Goal: Information Seeking & Learning: Learn about a topic

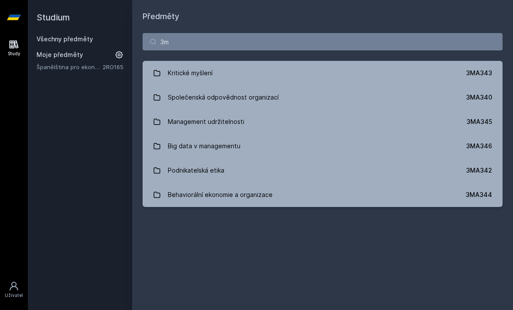
type input "3"
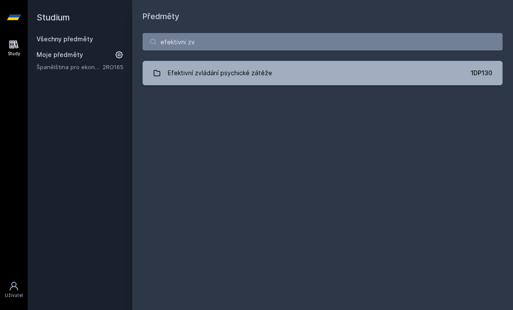
type input "efektivni zv"
click at [317, 65] on link "Efektivní zvládání psychické zátěže 1DP130" at bounding box center [323, 73] width 360 height 24
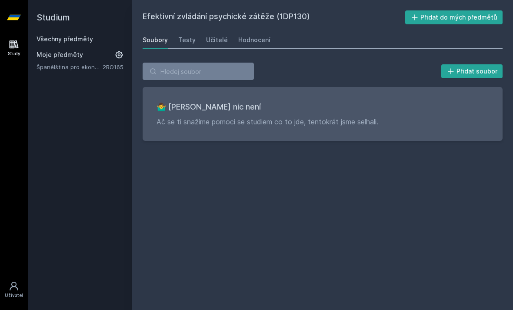
click at [191, 46] on link "Testy" at bounding box center [186, 39] width 17 height 17
click at [255, 41] on div "Hodnocení" at bounding box center [254, 40] width 32 height 9
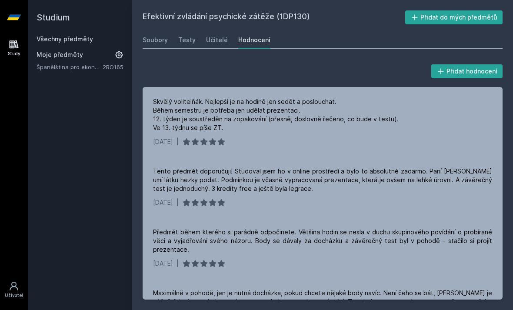
click at [102, 160] on div "Studium Všechny předměty Moje předměty Španělština pro ekonomy - středně pokroč…" at bounding box center [80, 155] width 104 height 310
click at [71, 41] on link "Všechny předměty" at bounding box center [64, 38] width 56 height 7
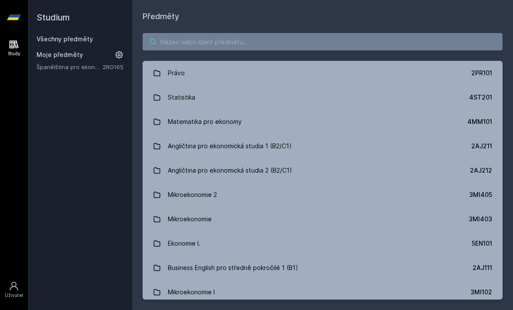
click at [212, 42] on input "search" at bounding box center [323, 41] width 360 height 17
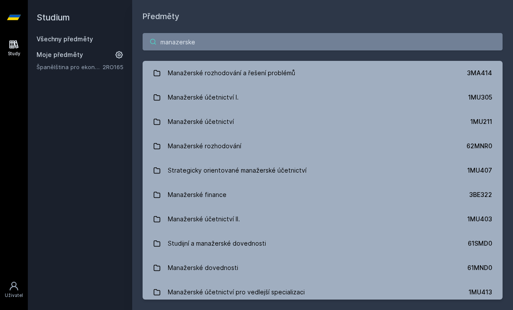
type input "manazerske"
click at [229, 117] on div "Manažerské účetnictví" at bounding box center [201, 121] width 66 height 17
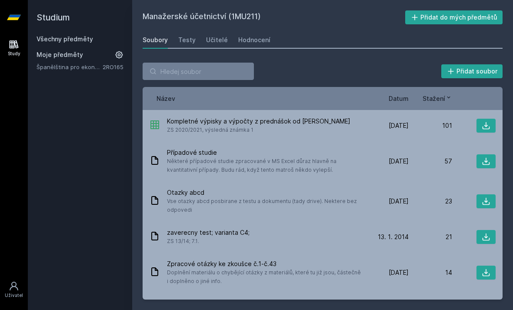
click at [256, 37] on div "Hodnocení" at bounding box center [254, 40] width 32 height 9
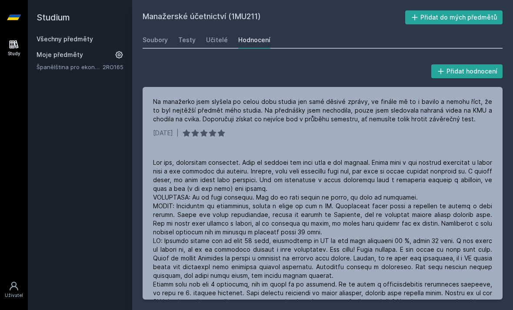
click at [52, 41] on link "Všechny předměty" at bounding box center [64, 38] width 56 height 7
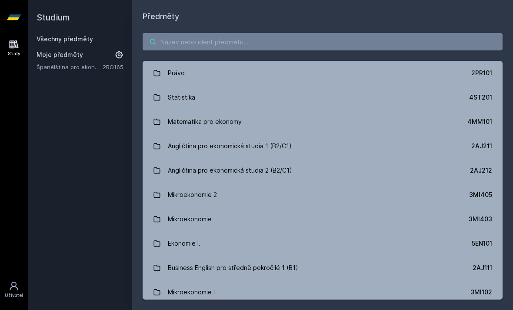
click at [196, 41] on input "search" at bounding box center [323, 41] width 360 height 17
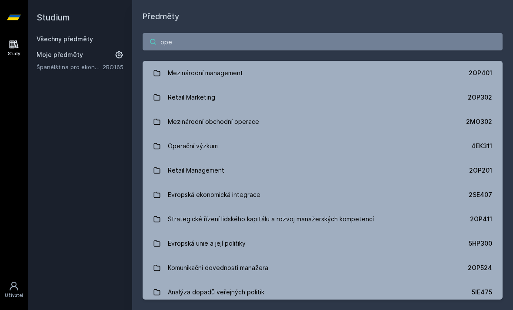
type input "oper"
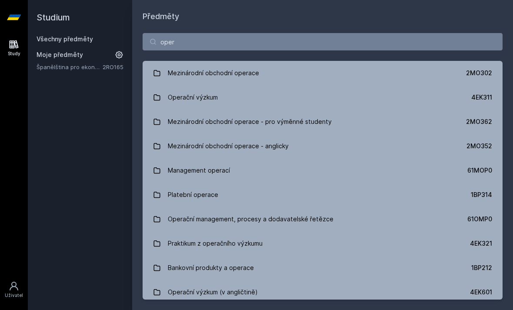
click at [191, 94] on div "Operační výzkum" at bounding box center [193, 97] width 50 height 17
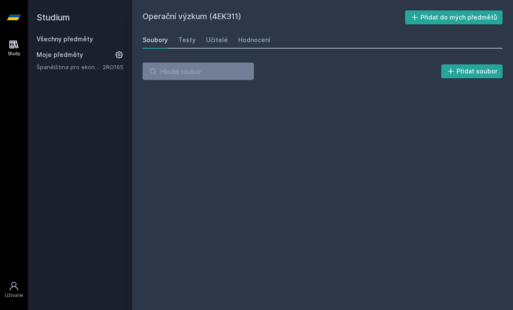
click at [213, 38] on div "Učitelé" at bounding box center [217, 40] width 22 height 9
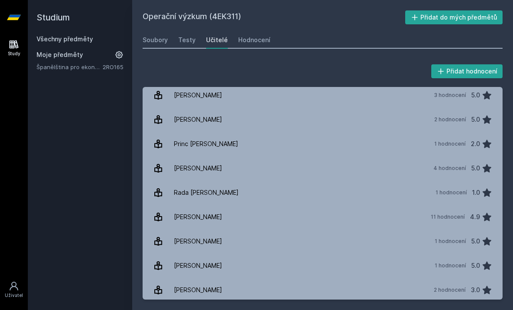
scroll to position [368, 0]
